Goal: Information Seeking & Learning: Compare options

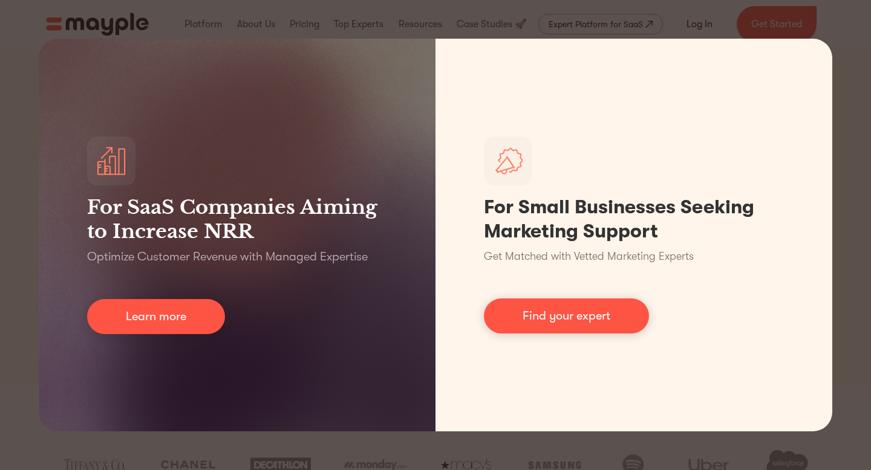
click at [861, 175] on div "For SaaS Companies Aiming to Increase NRR Optimize Customer Revenue with Manage…" at bounding box center [435, 235] width 871 height 470
click at [409, 452] on div "For SaaS Companies Aiming to Increase NRR Optimize Customer Revenue with Manage…" at bounding box center [435, 235] width 871 height 470
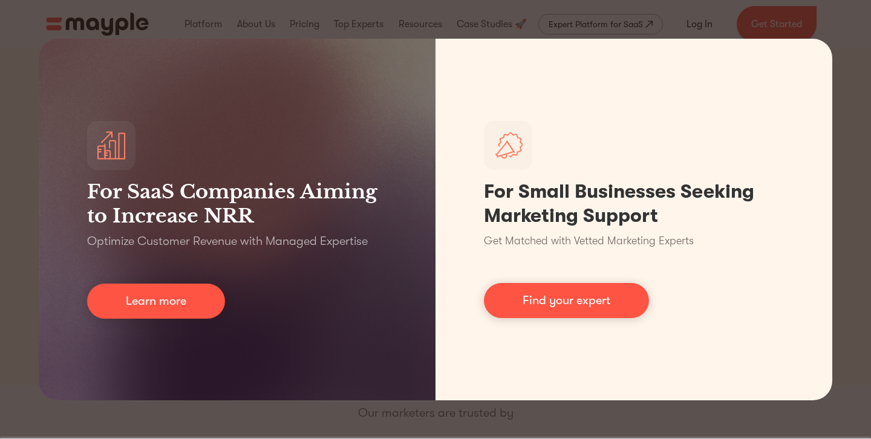
click at [870, 168] on div "For SaaS Companies Aiming to Increase NRR Optimize Customer Revenue with Manage…" at bounding box center [435, 219] width 871 height 439
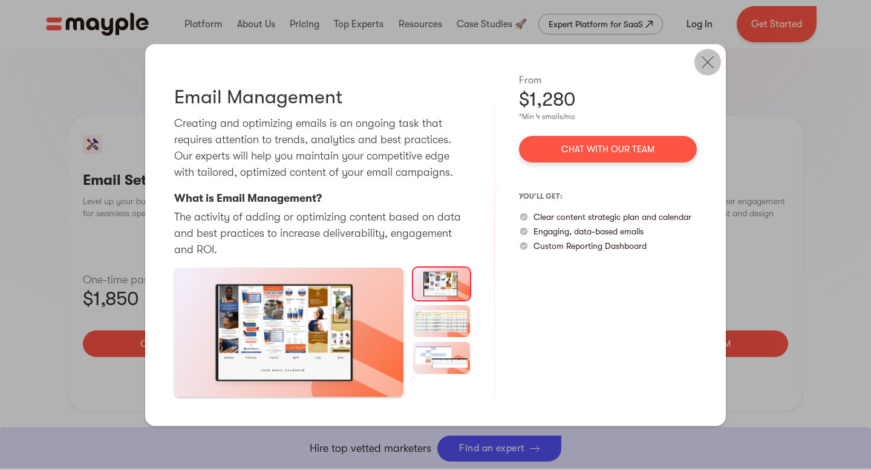
click at [710, 55] on img at bounding box center [707, 62] width 27 height 27
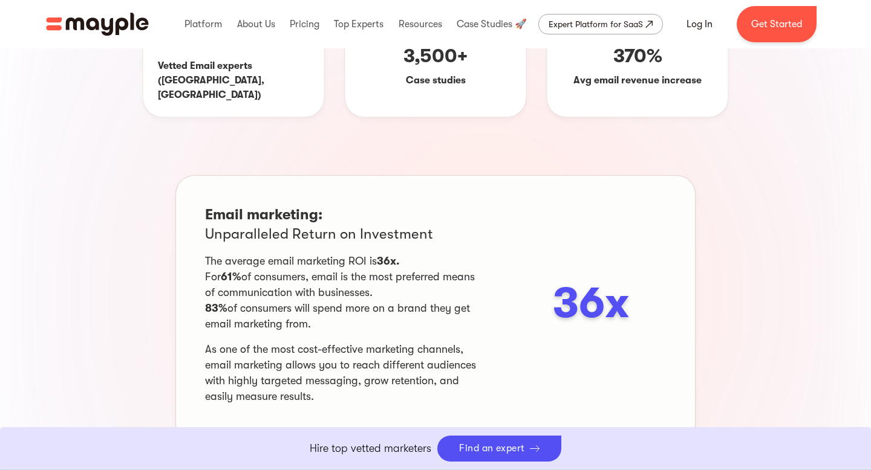
scroll to position [207, 0]
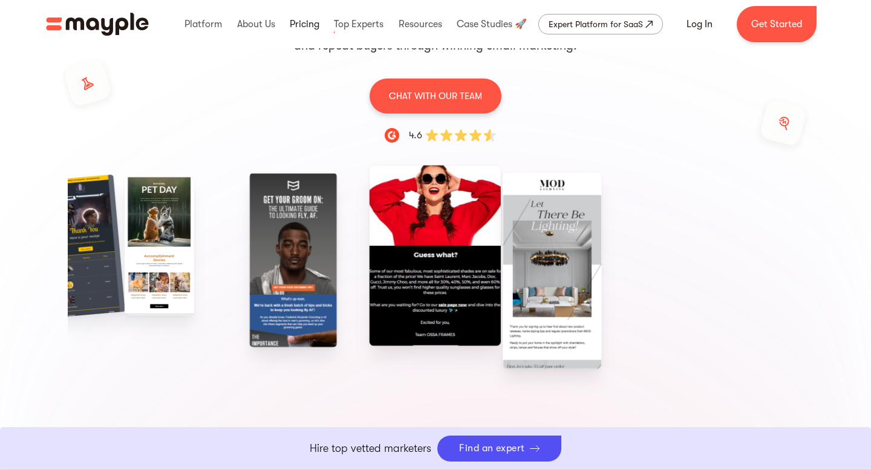
click at [317, 24] on link at bounding box center [305, 24] width 36 height 39
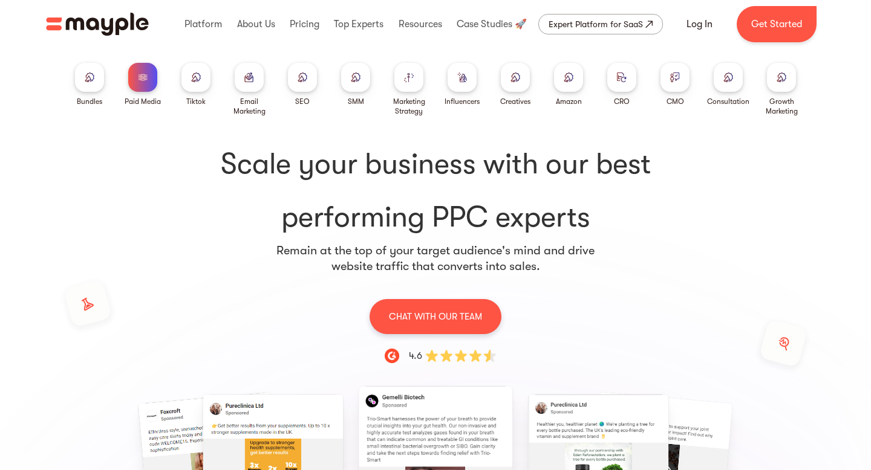
click at [776, 89] on div at bounding box center [781, 77] width 29 height 29
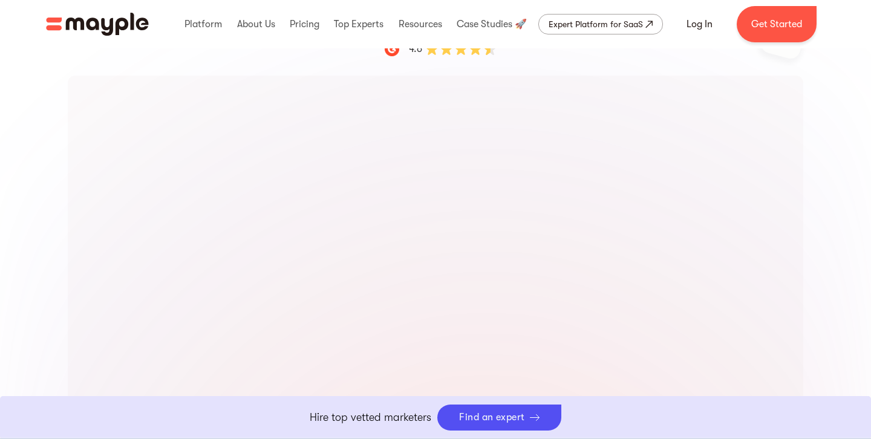
scroll to position [297, 0]
click at [30, 368] on div "Growth Marketing Bundles Paid Media Packages TikTok Email Marketing SEO SMM Mar…" at bounding box center [435, 396] width 871 height 1415
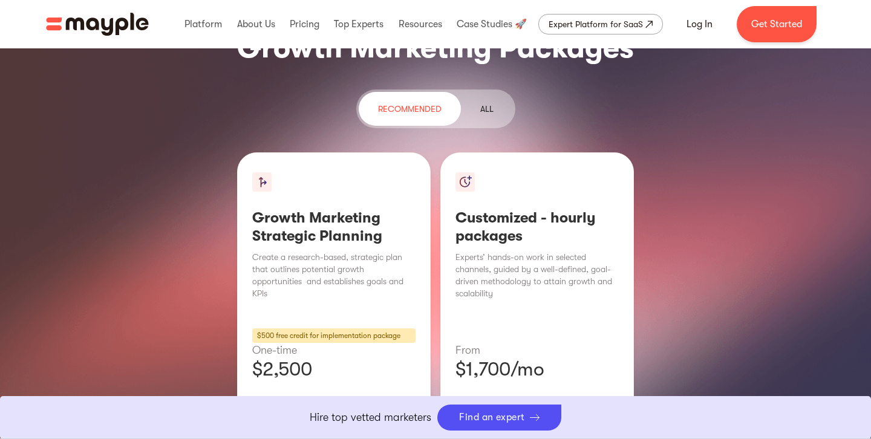
scroll to position [1510, 0]
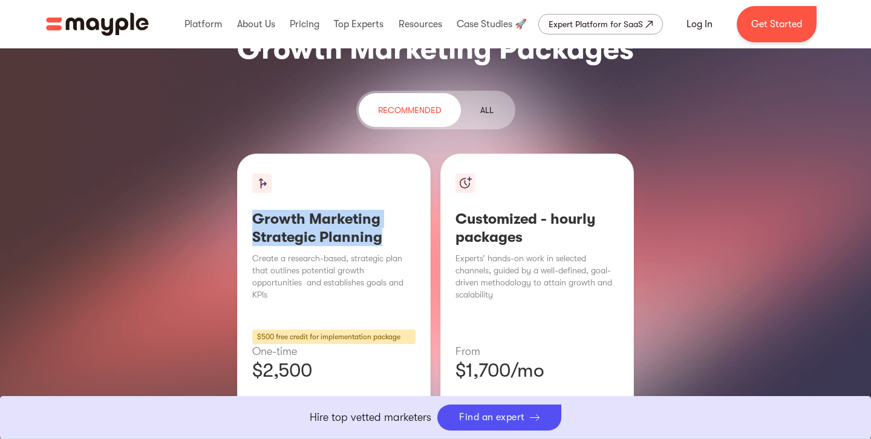
drag, startPoint x: 258, startPoint y: 123, endPoint x: 383, endPoint y: 143, distance: 126.7
click at [383, 210] on h3 "Growth Marketing Strategic Planning" at bounding box center [333, 228] width 163 height 36
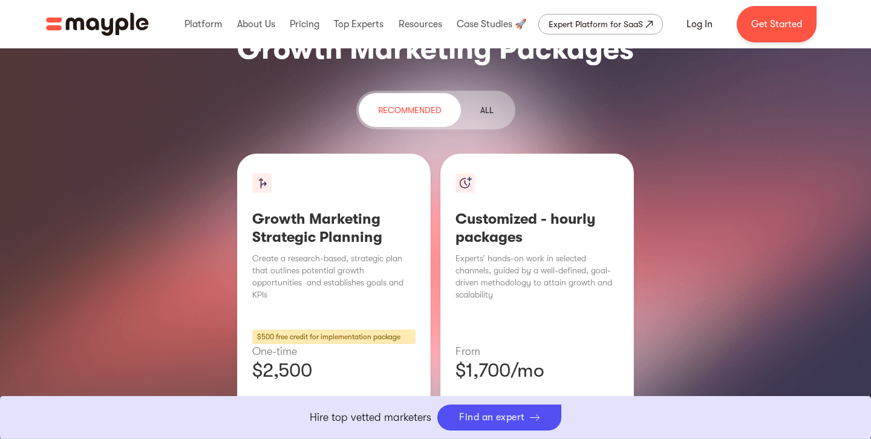
click at [325, 358] on p "$2,500" at bounding box center [333, 370] width 163 height 24
click at [326, 358] on p "$2,500" at bounding box center [333, 370] width 163 height 24
click at [505, 210] on h3 "Customized - hourly packages" at bounding box center [536, 228] width 163 height 36
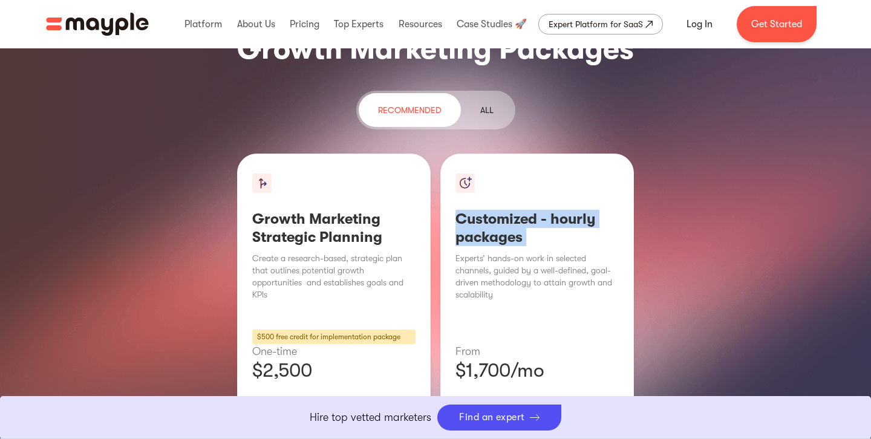
click at [505, 210] on h3 "Customized - hourly packages" at bounding box center [536, 228] width 163 height 36
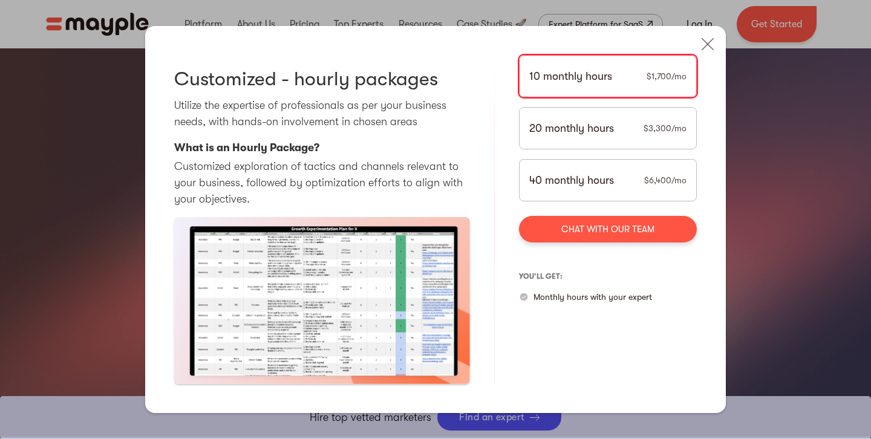
click at [641, 132] on div "20 monthly hours $3,300/mo" at bounding box center [608, 128] width 178 height 42
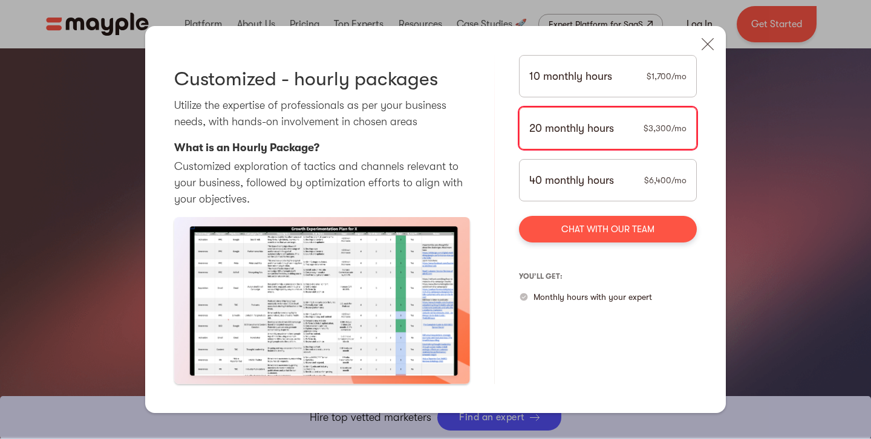
drag, startPoint x: 707, startPoint y: 42, endPoint x: 569, endPoint y: 179, distance: 194.5
click at [707, 42] on img at bounding box center [707, 44] width 27 height 27
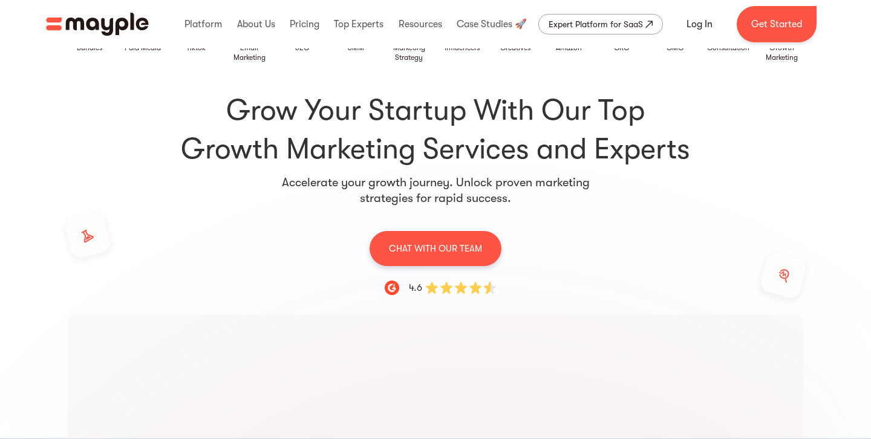
scroll to position [0, 0]
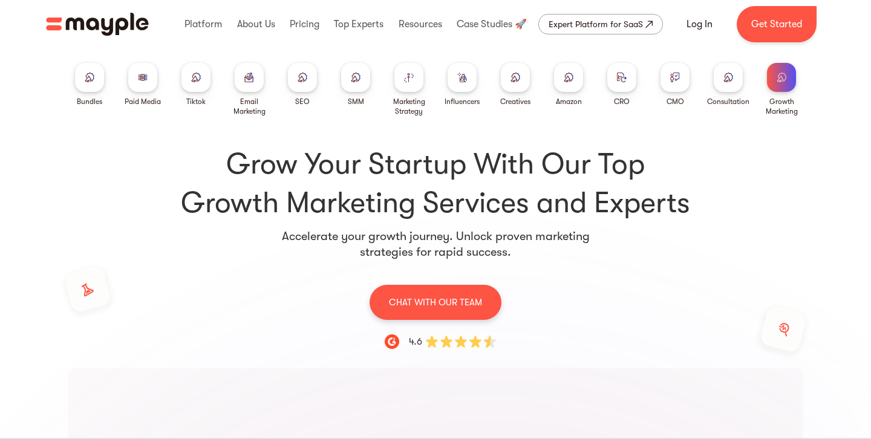
click at [140, 76] on img at bounding box center [143, 77] width 10 height 9
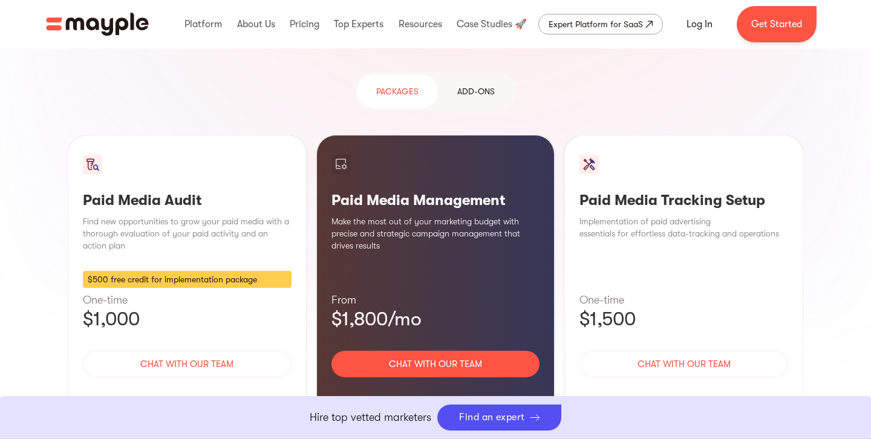
scroll to position [1107, 0]
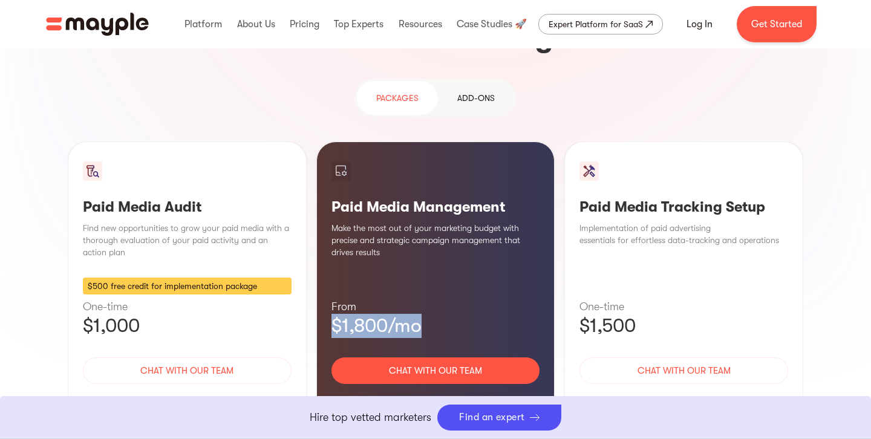
drag, startPoint x: 426, startPoint y: 238, endPoint x: 311, endPoint y: 235, distance: 114.9
click at [311, 235] on div "Paid Media Audit Find new opportunities to grow your paid media with a thorough…" at bounding box center [435, 289] width 735 height 297
click at [437, 394] on div "Learn More" at bounding box center [435, 406] width 209 height 25
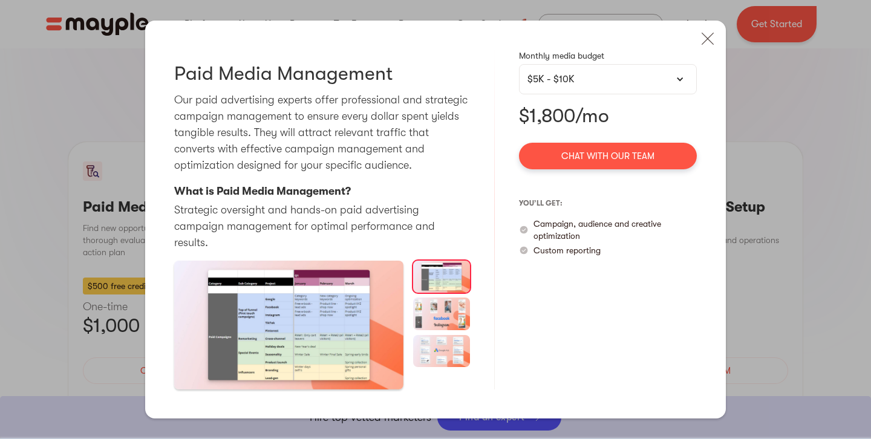
click at [601, 86] on div "$5K - $10K" at bounding box center [607, 79] width 161 height 15
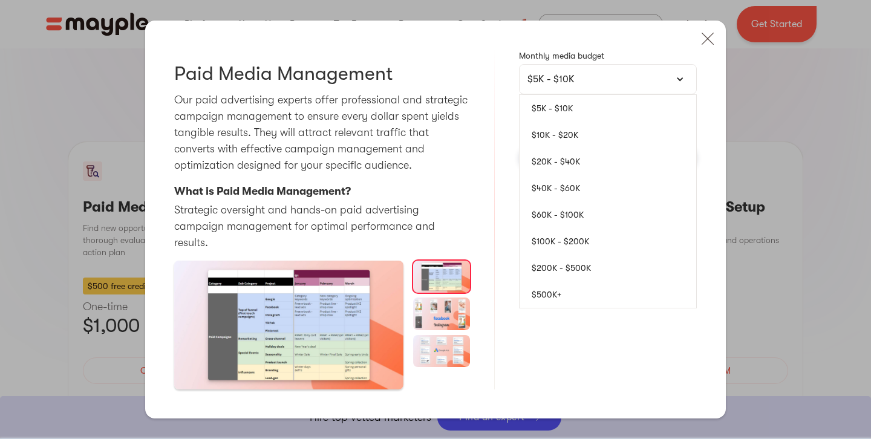
click at [556, 119] on link "$5K - $10K" at bounding box center [607, 108] width 177 height 27
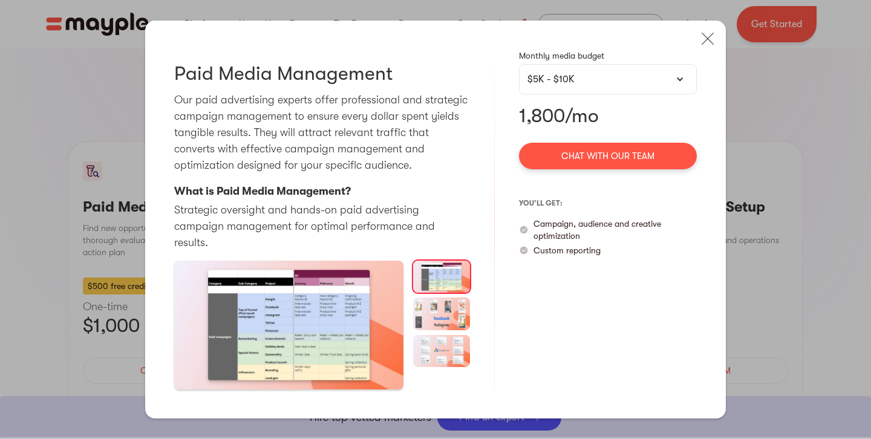
click at [521, 128] on p "1,800/mo" at bounding box center [608, 116] width 178 height 24
